Goal: Use online tool/utility: Utilize a website feature to perform a specific function

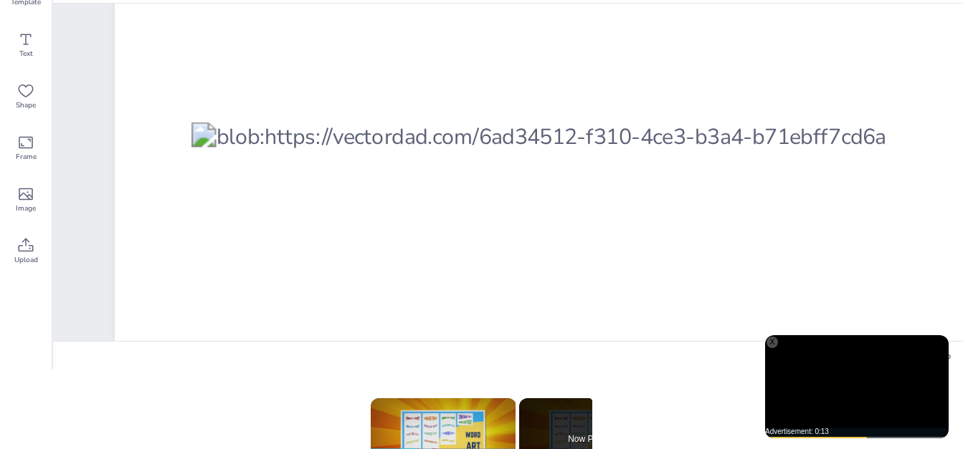
scroll to position [86, 1]
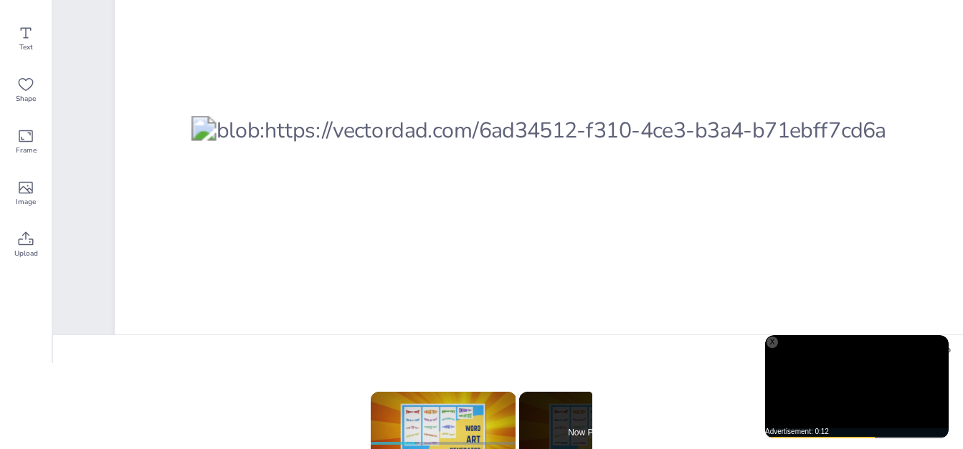
click at [510, 198] on div at bounding box center [589, 430] width 797 height 628
click at [510, 183] on div at bounding box center [589, 430] width 797 height 628
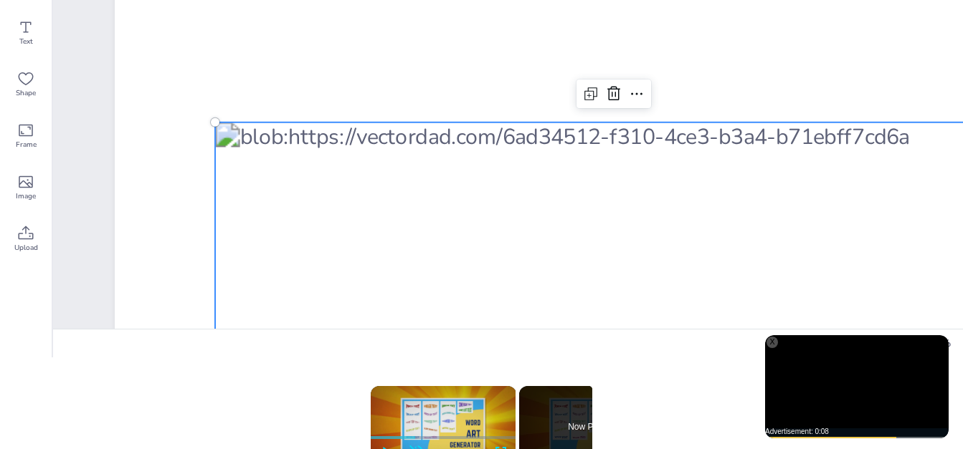
scroll to position [92, 9]
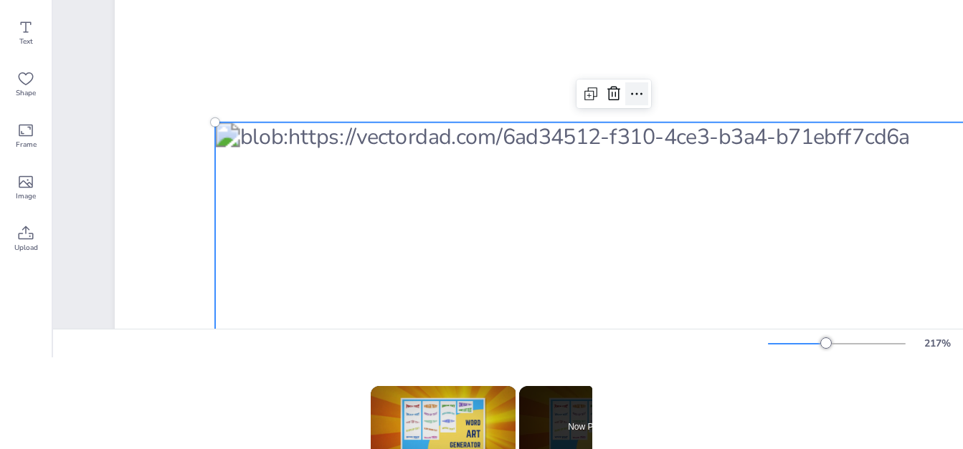
click at [628, 93] on icon at bounding box center [636, 93] width 17 height 17
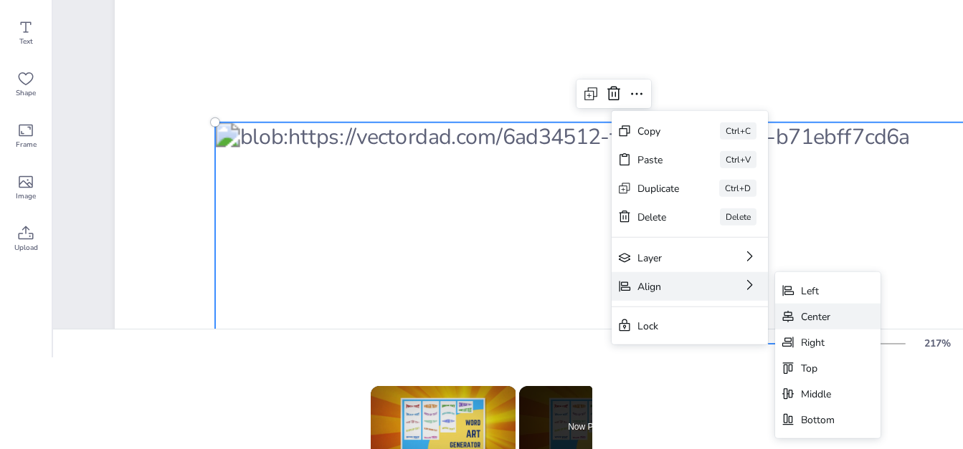
click at [811, 315] on div "Center" at bounding box center [818, 317] width 34 height 14
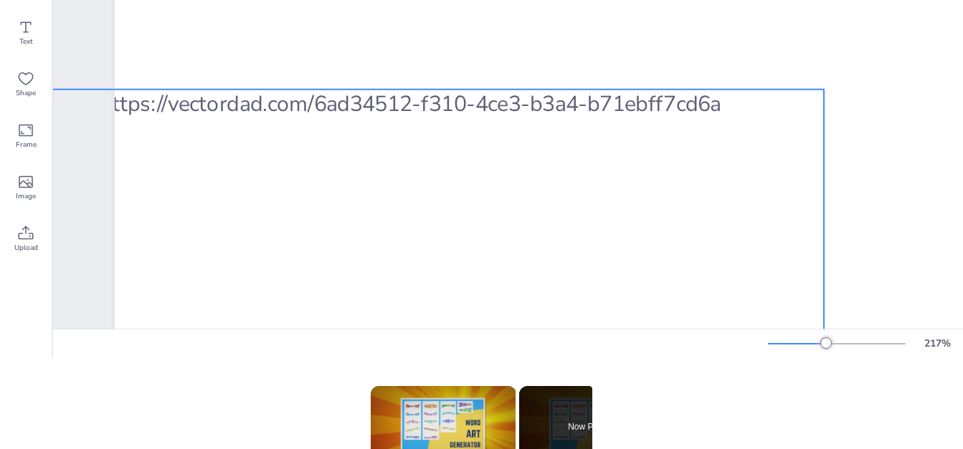
drag, startPoint x: 854, startPoint y: 123, endPoint x: 689, endPoint y: 90, distance: 168.1
click at [689, 90] on div at bounding box center [425, 404] width 797 height 628
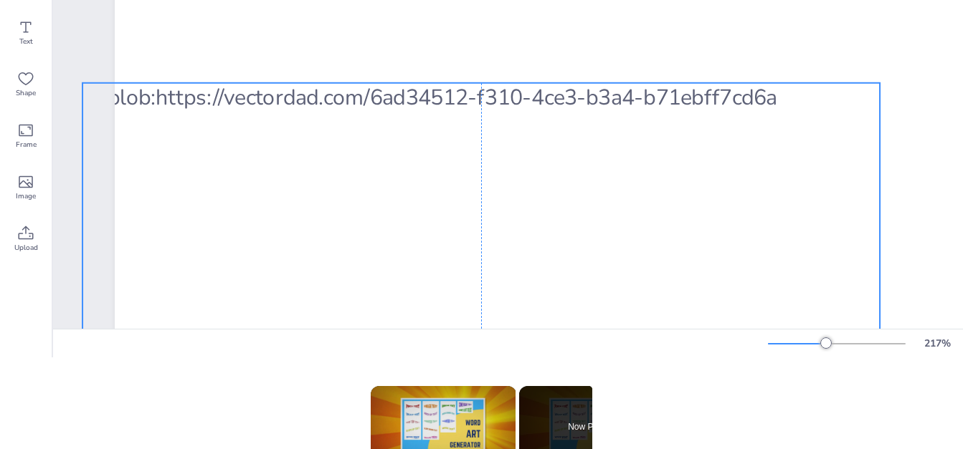
drag, startPoint x: 634, startPoint y: 90, endPoint x: 702, endPoint y: 66, distance: 72.3
click at [700, 83] on div at bounding box center [480, 397] width 797 height 628
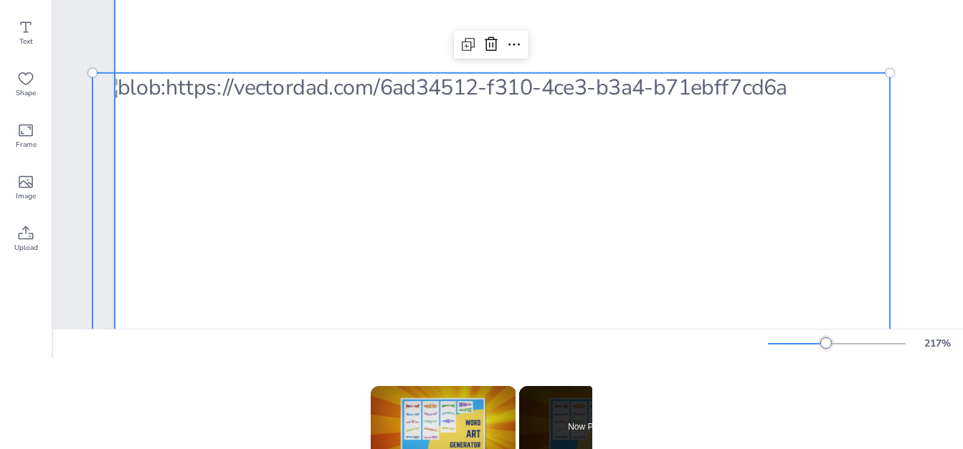
click at [705, 60] on div at bounding box center [590, 423] width 951 height 1229
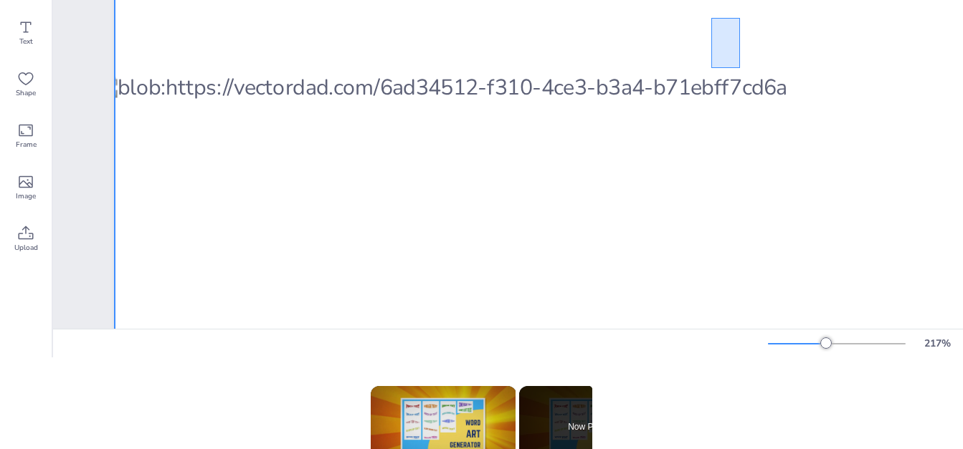
drag, startPoint x: 702, startPoint y: 68, endPoint x: 734, endPoint y: 17, distance: 60.3
click at [734, 17] on div at bounding box center [590, 423] width 951 height 1229
click at [384, 68] on div at bounding box center [590, 423] width 951 height 1229
click at [173, 67] on div at bounding box center [590, 423] width 951 height 1229
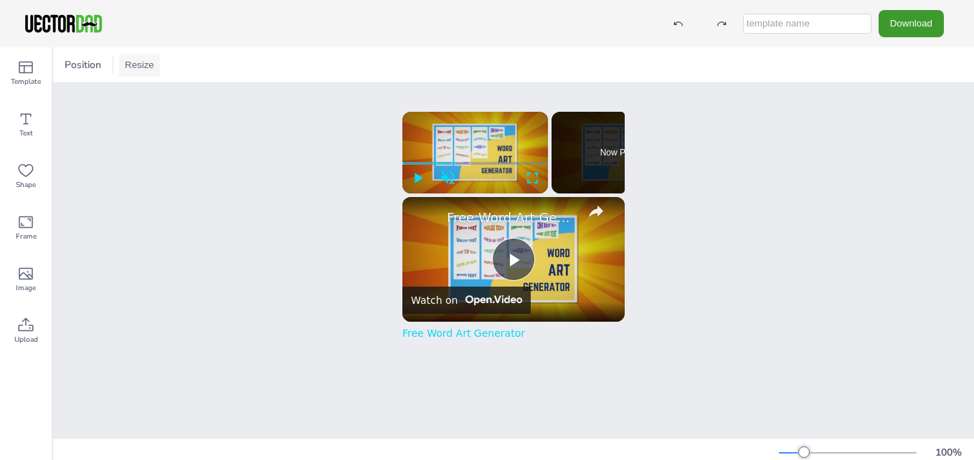
click at [146, 55] on button "Resize" at bounding box center [139, 65] width 41 height 23
click at [164, 90] on li "US Letter (8.5in x 11in)" at bounding box center [179, 94] width 120 height 28
click at [78, 64] on span "Position" at bounding box center [83, 65] width 42 height 14
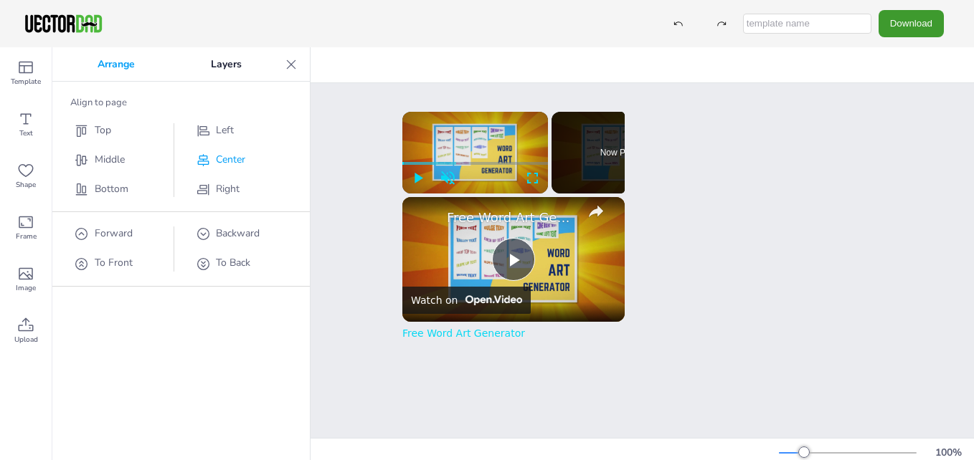
click at [219, 158] on span "Center" at bounding box center [230, 160] width 29 height 14
